Goal: Information Seeking & Learning: Compare options

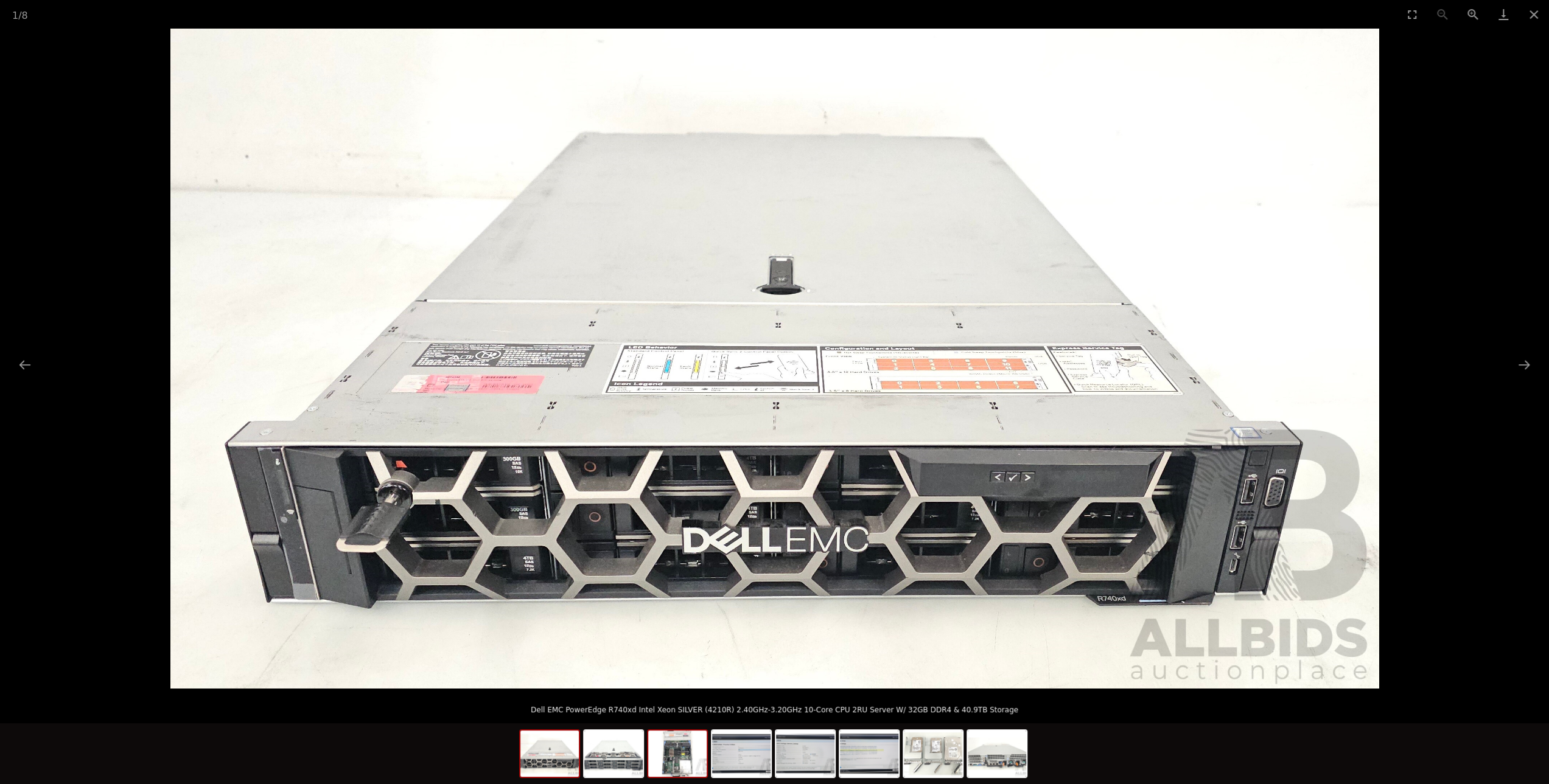
click at [676, 753] on img at bounding box center [677, 754] width 58 height 46
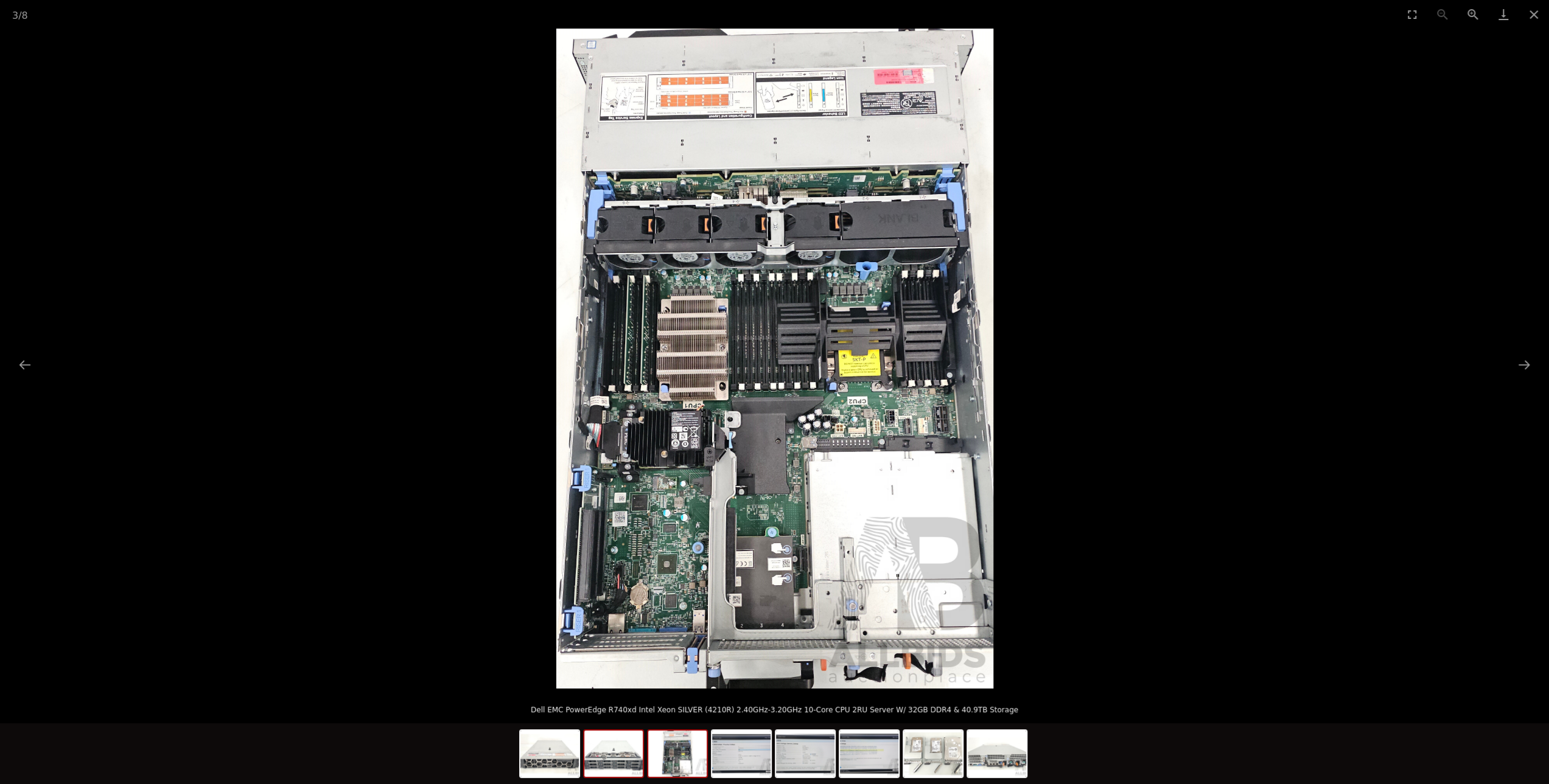
click at [615, 767] on img at bounding box center [613, 754] width 58 height 46
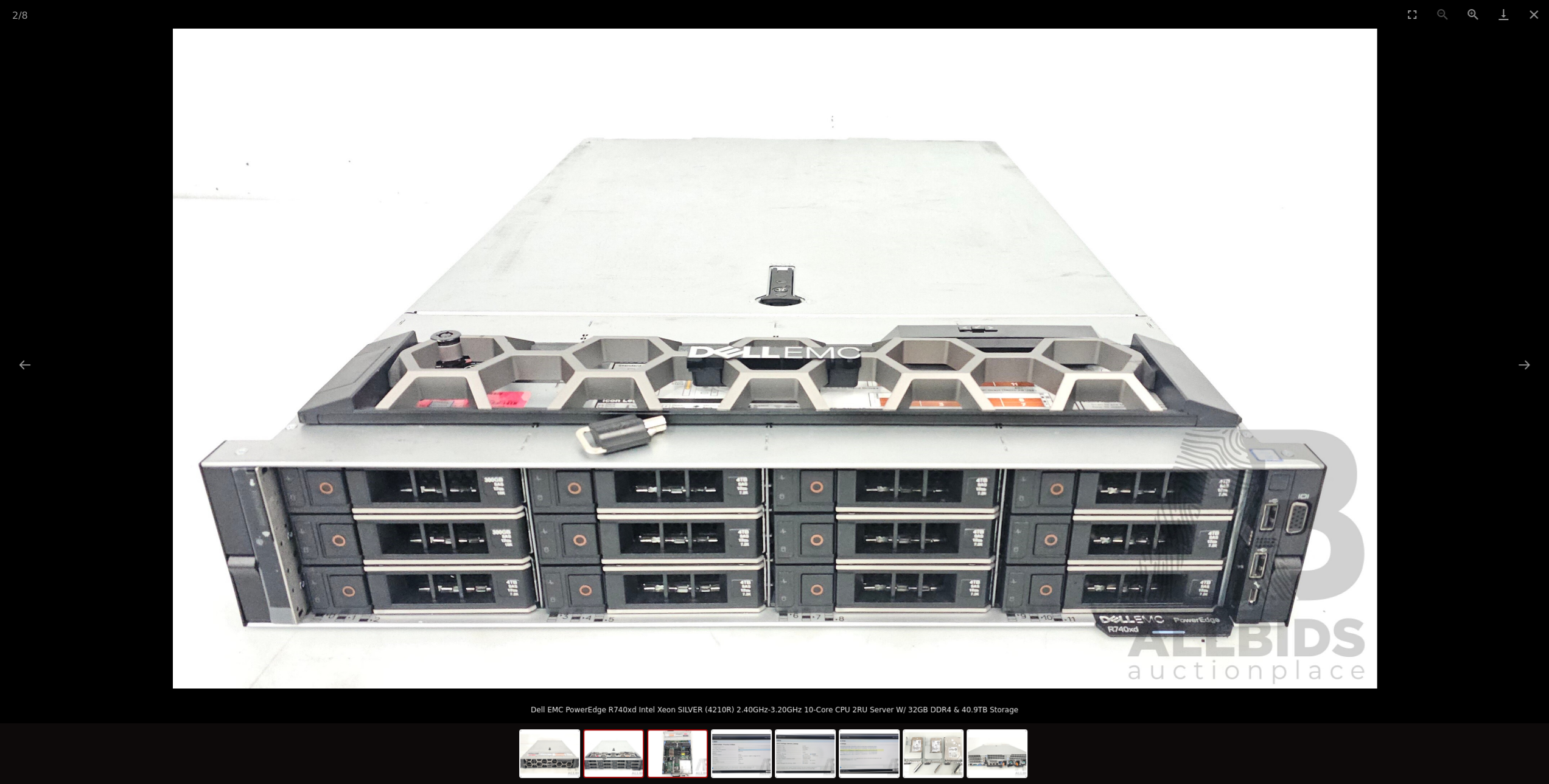
click at [663, 761] on img at bounding box center [677, 754] width 58 height 46
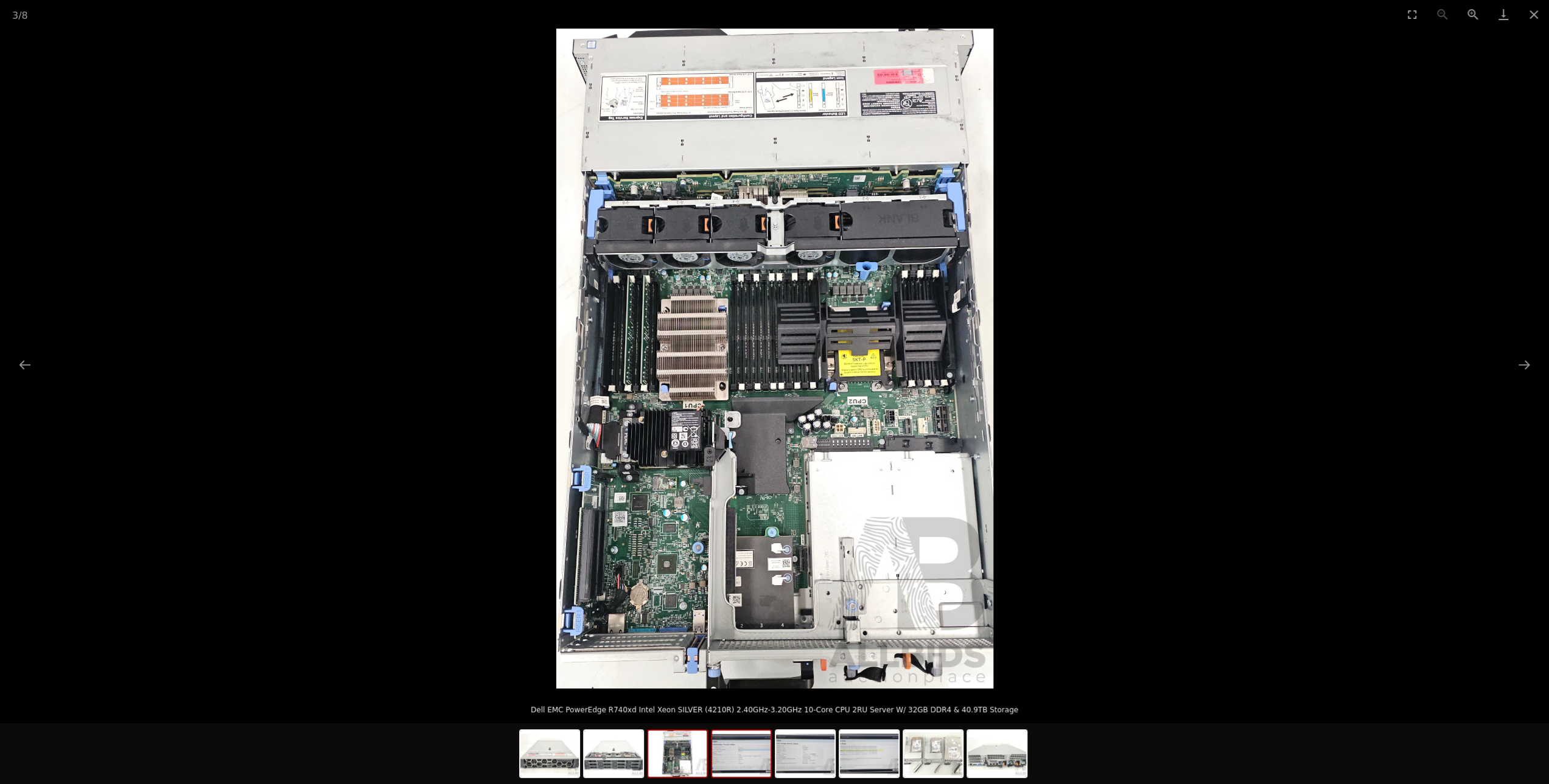
click at [742, 754] on img at bounding box center [741, 754] width 58 height 46
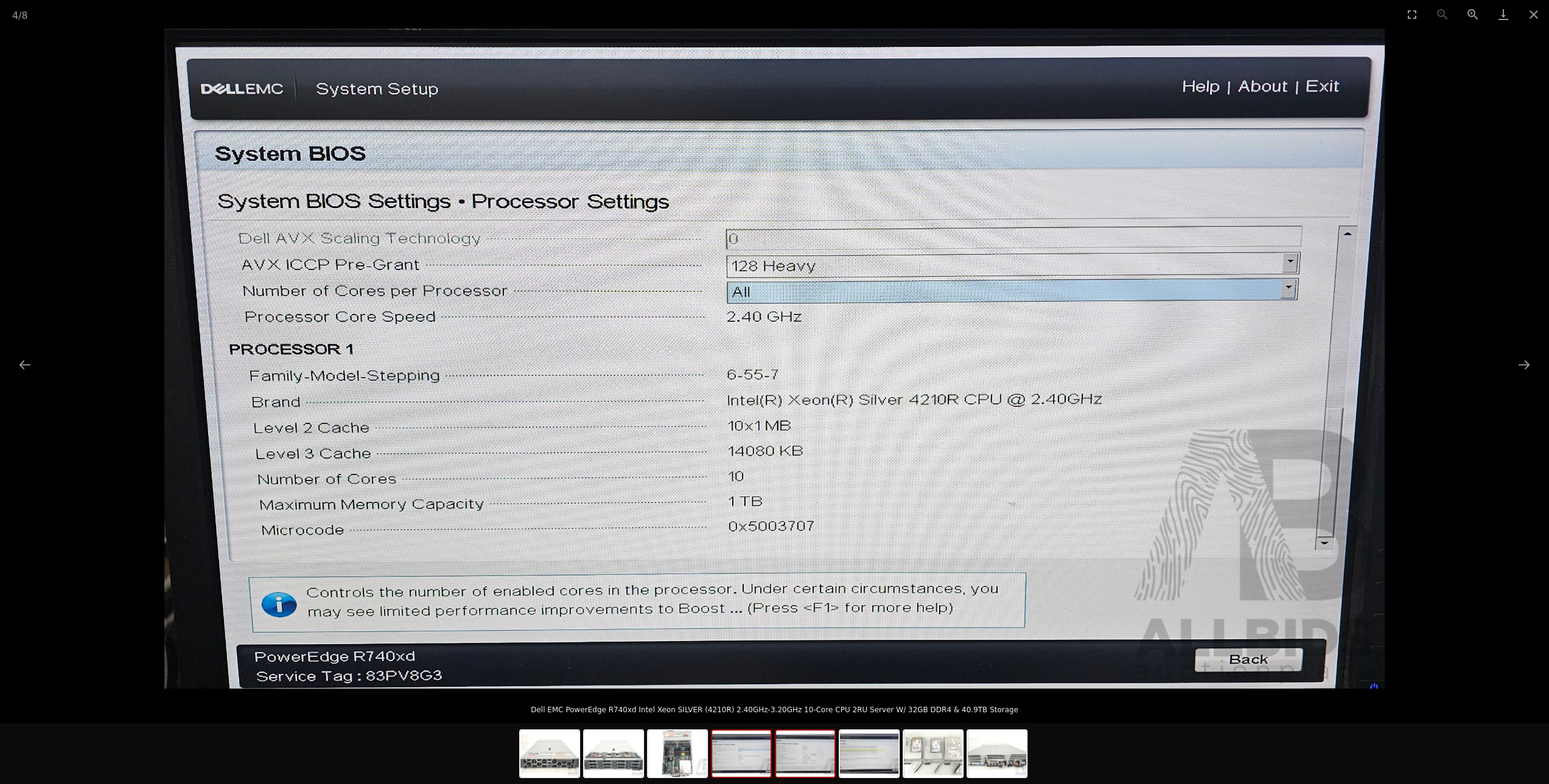
click at [812, 764] on img at bounding box center [805, 754] width 58 height 46
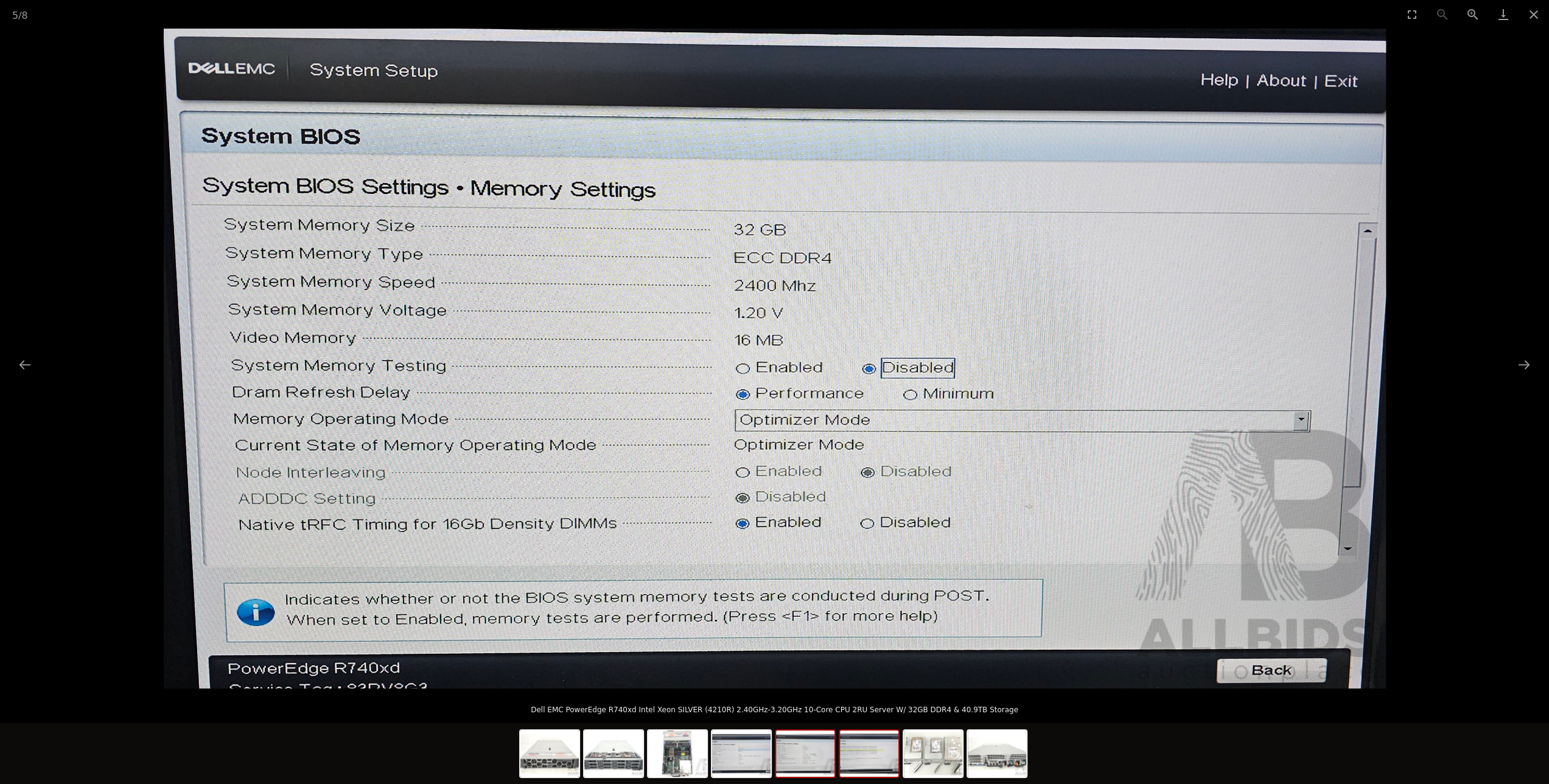
click at [869, 766] on img at bounding box center [869, 754] width 58 height 46
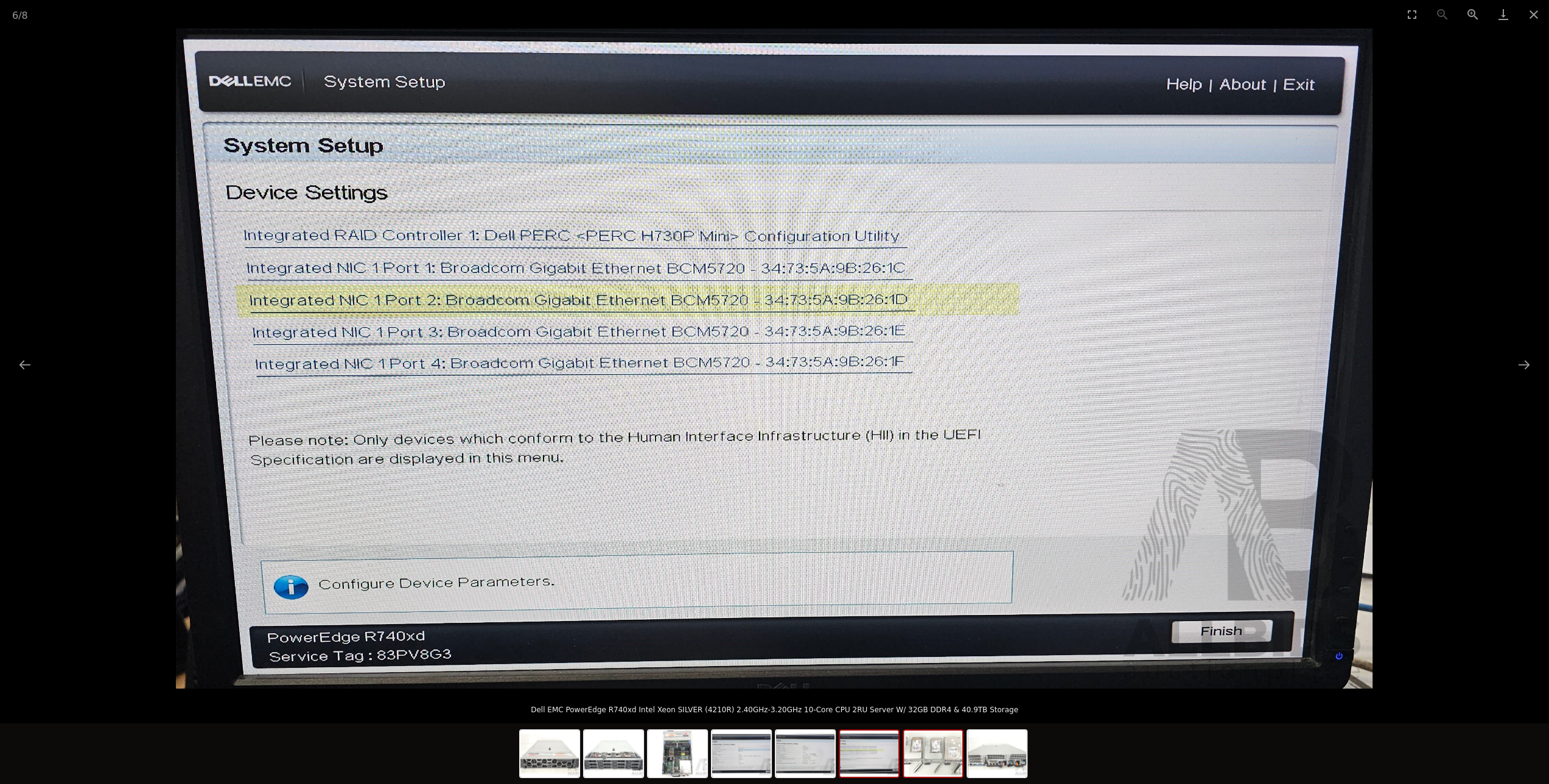
click at [928, 756] on img at bounding box center [933, 754] width 58 height 46
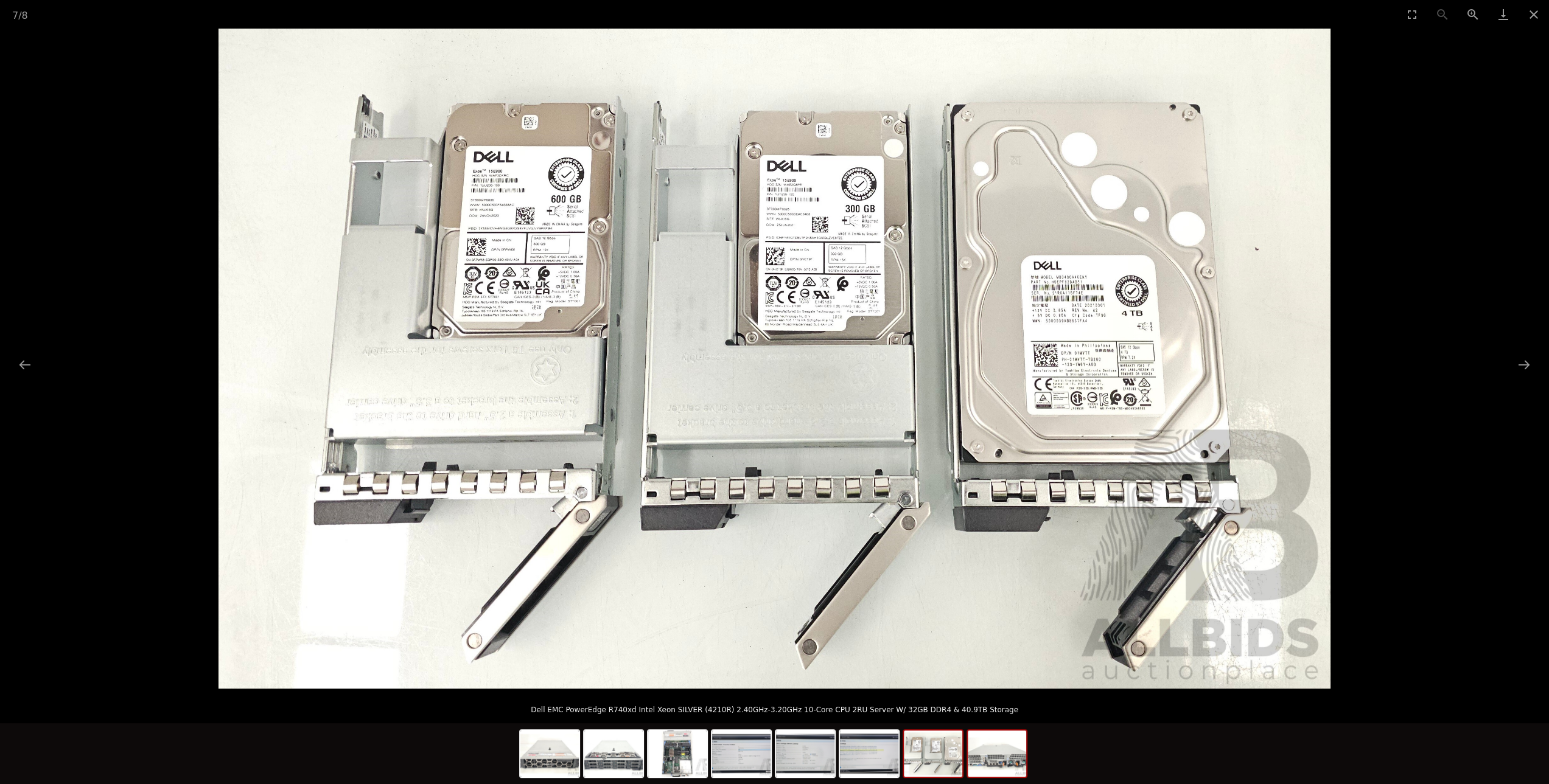
click at [980, 756] on img at bounding box center [997, 754] width 58 height 46
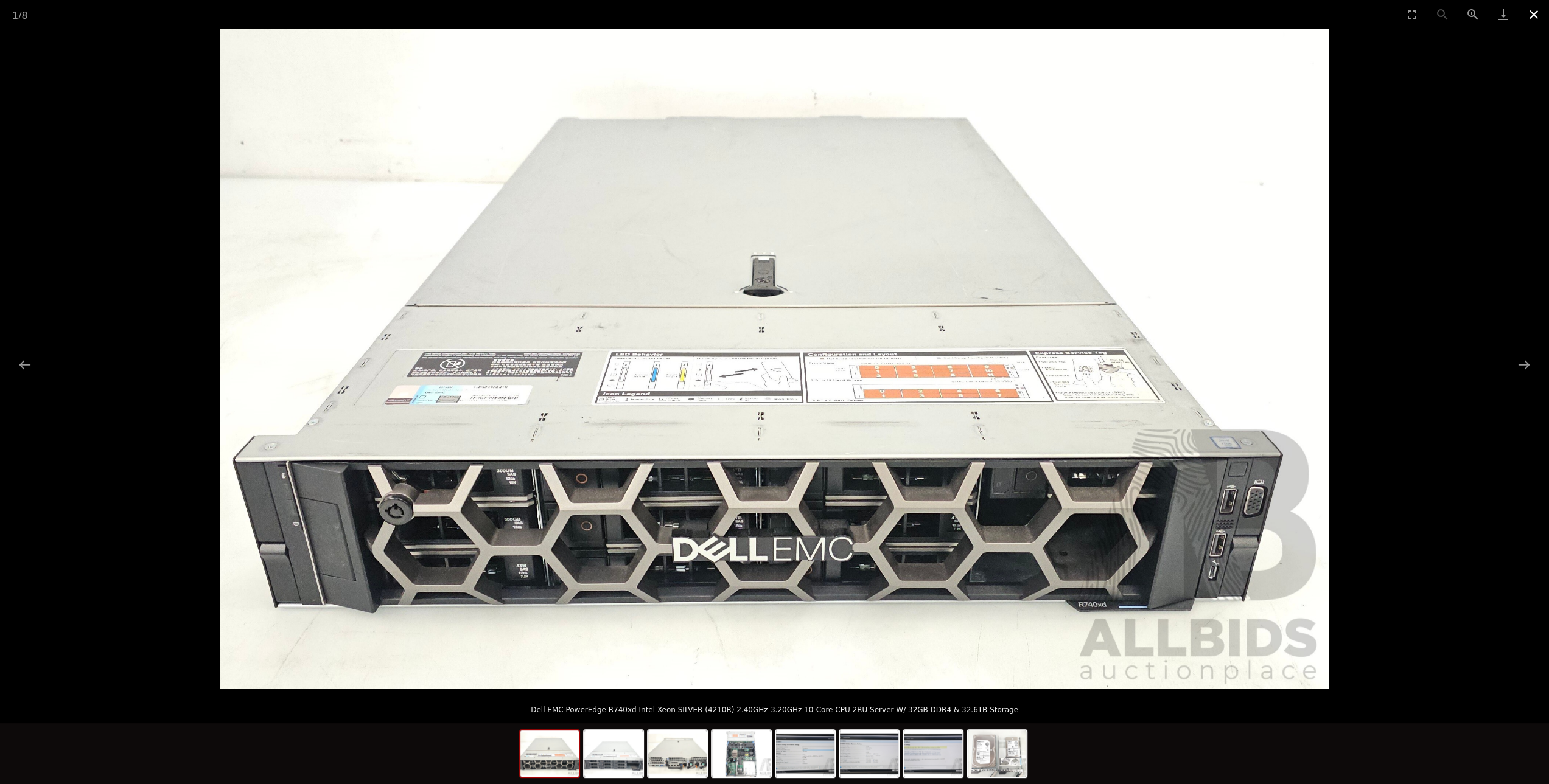
click at [1526, 12] on button "Close gallery" at bounding box center [1533, 14] width 30 height 29
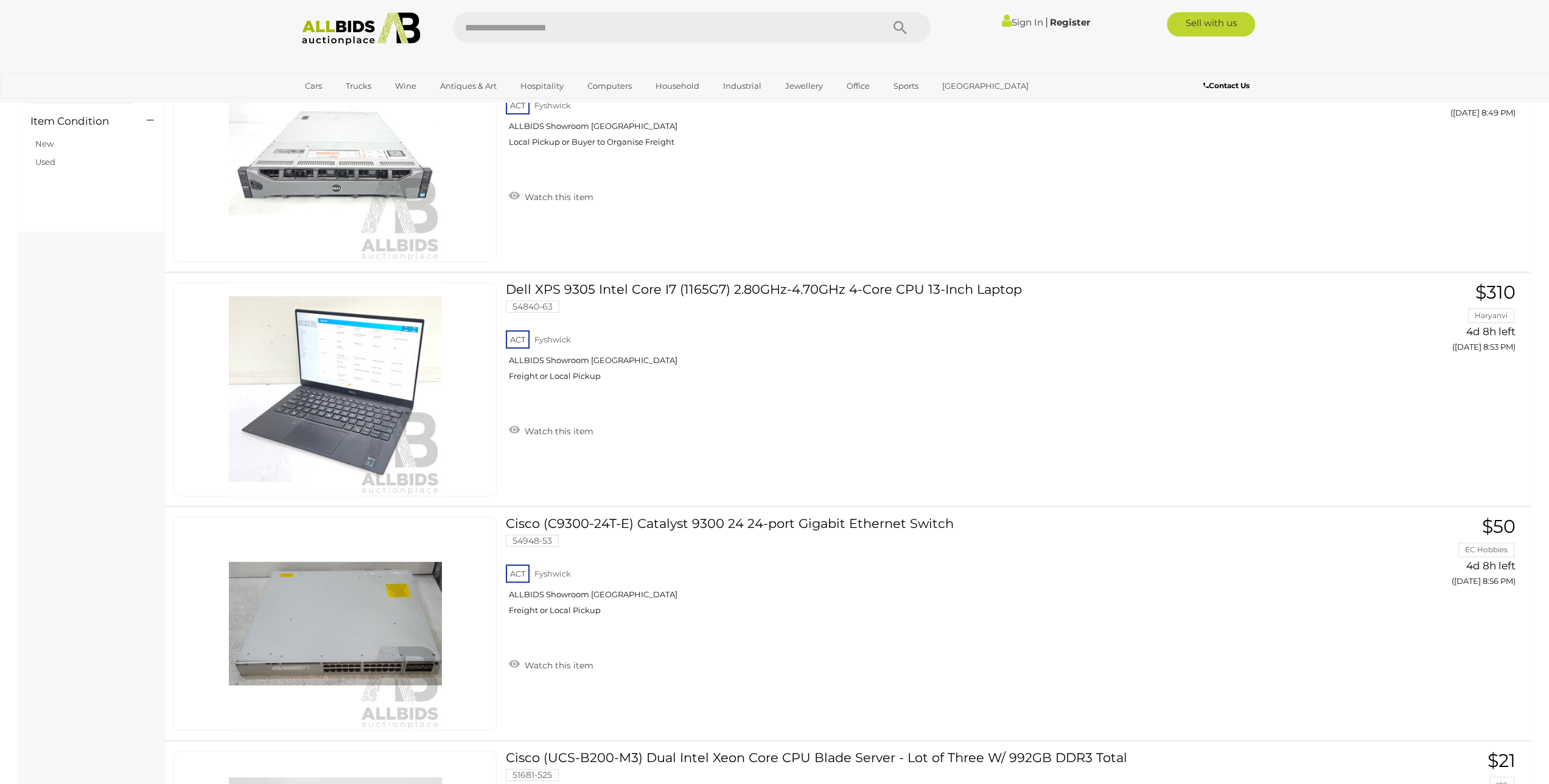
scroll to position [828, 0]
